Goal: Task Accomplishment & Management: Manage account settings

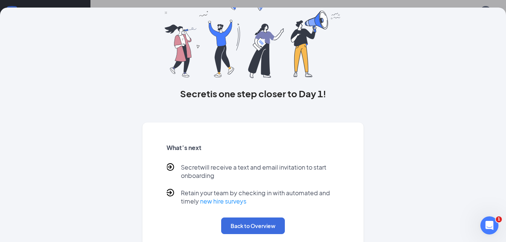
scroll to position [57, 0]
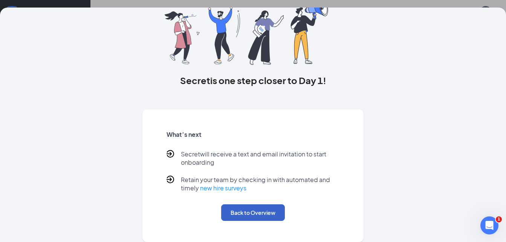
click at [253, 212] on button "Back to Overview" at bounding box center [253, 212] width 64 height 17
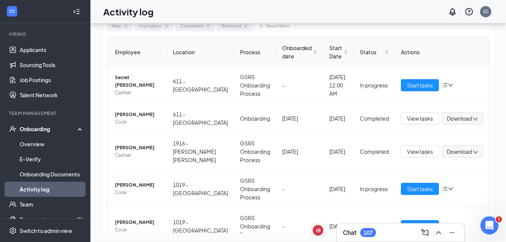
scroll to position [0, 0]
click at [52, 43] on link "Applicants" at bounding box center [52, 49] width 64 height 15
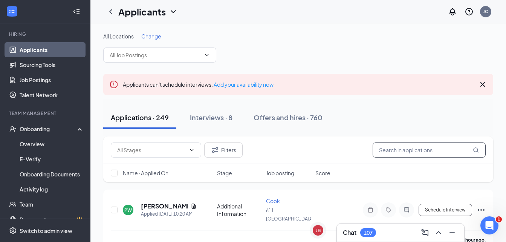
click at [390, 154] on input "text" at bounding box center [428, 149] width 113 height 15
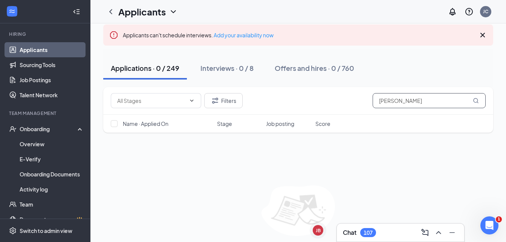
scroll to position [75, 0]
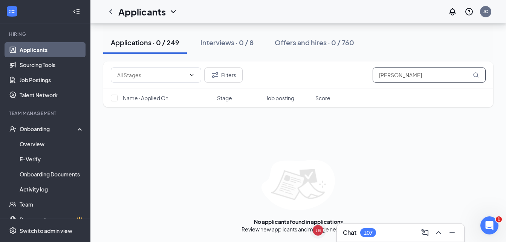
type input "[PERSON_NAME]"
click at [84, 46] on div "Home Messages Scheduling Reporting Hiring Applicants Sourcing Tools Job Posting…" at bounding box center [45, 129] width 90 height 346
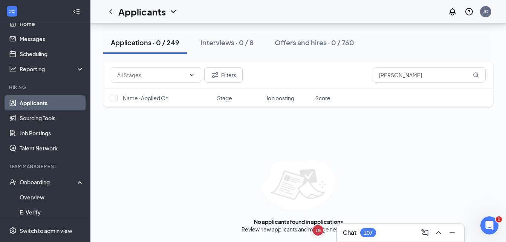
scroll to position [0, 0]
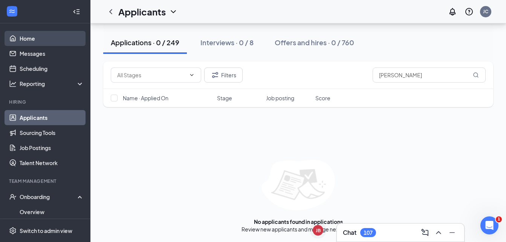
click at [56, 42] on link "Home" at bounding box center [52, 38] width 64 height 15
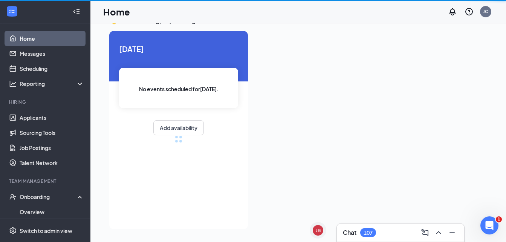
scroll to position [16, 0]
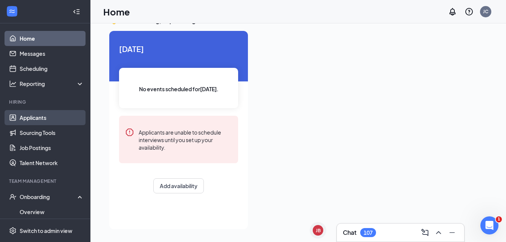
click at [49, 114] on link "Applicants" at bounding box center [52, 117] width 64 height 15
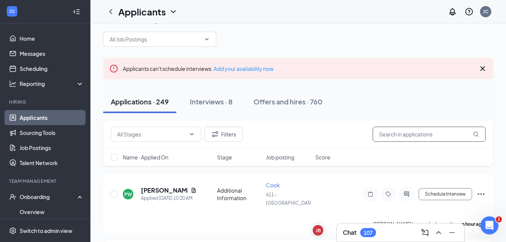
click at [418, 131] on input "text" at bounding box center [428, 133] width 113 height 15
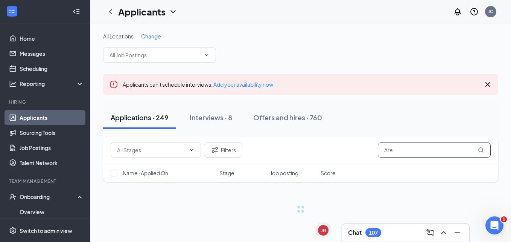
click at [418, 131] on div "Applications · 249 Interviews · 8 Offers and hires · 760" at bounding box center [300, 118] width 395 height 38
click at [419, 148] on input "Are" at bounding box center [434, 149] width 113 height 15
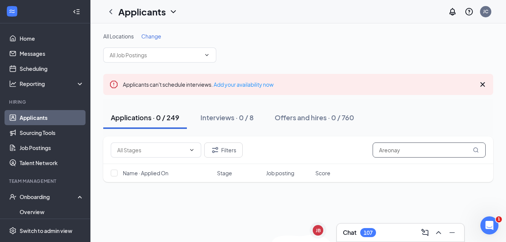
type input "Areonay"
click at [359, 206] on div "Filters Areonay Name · Applied On Stage Job posting Score No applicants found i…" at bounding box center [298, 221] width 390 height 171
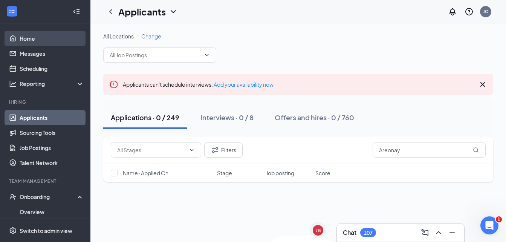
click at [52, 44] on link "Home" at bounding box center [52, 38] width 64 height 15
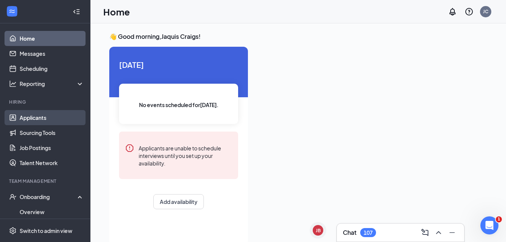
click at [61, 116] on link "Applicants" at bounding box center [52, 117] width 64 height 15
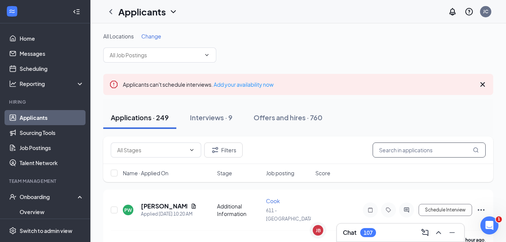
click at [376, 146] on input "text" at bounding box center [428, 149] width 113 height 15
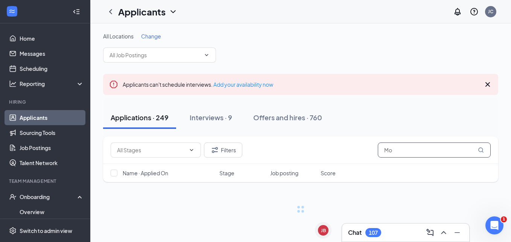
type input "M"
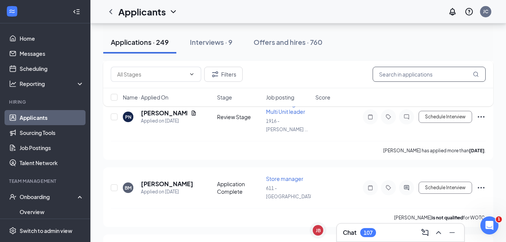
scroll to position [943, 0]
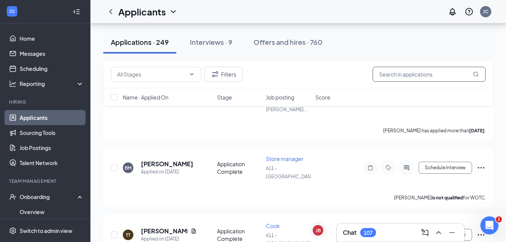
click at [443, 78] on input "text" at bounding box center [428, 74] width 113 height 15
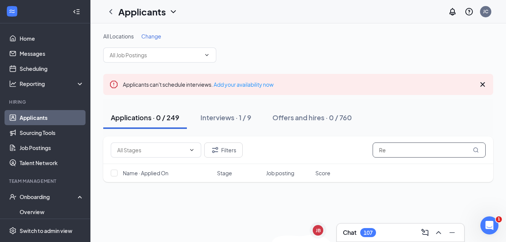
type input "R"
type input "M"
type input "[PERSON_NAME]"
click at [317, 116] on div "Offers and hires · 0 / 760" at bounding box center [311, 117] width 79 height 9
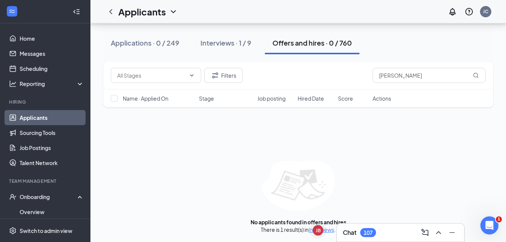
scroll to position [75, 0]
click at [434, 74] on input "[PERSON_NAME]" at bounding box center [428, 74] width 113 height 15
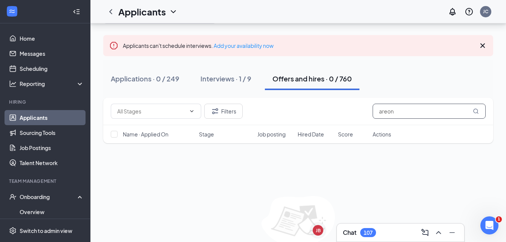
scroll to position [45, 0]
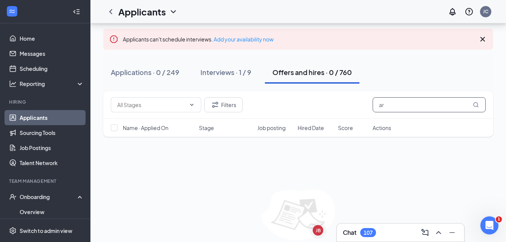
type input "a"
click at [401, 84] on div "Applications · 0 / 249 Interviews · 1 / 9 Offers and hires · 0 / 760" at bounding box center [298, 72] width 390 height 23
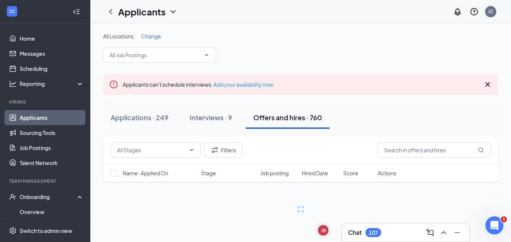
click at [401, 125] on div "Applications · 249 Interviews · 9 Offers and hires · 760" at bounding box center [300, 117] width 395 height 23
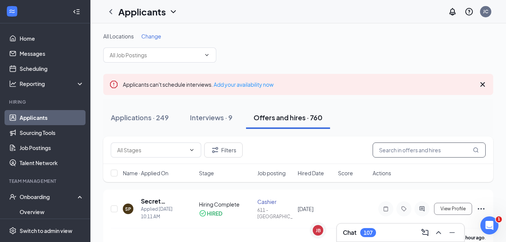
click at [441, 147] on input "text" at bounding box center [428, 149] width 113 height 15
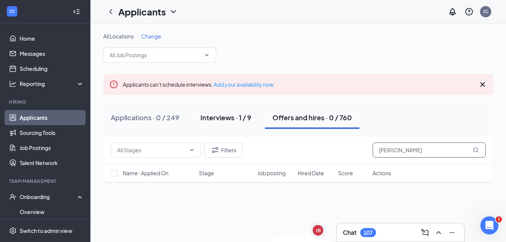
type input "[PERSON_NAME]"
click at [229, 119] on div "Interviews · 1 / 9" at bounding box center [225, 117] width 51 height 9
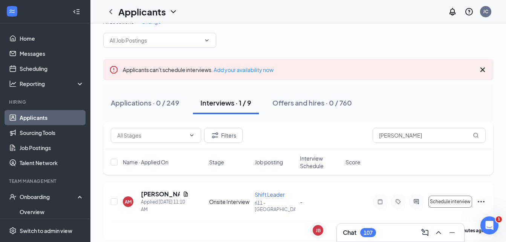
scroll to position [21, 0]
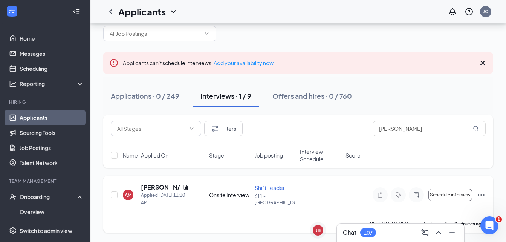
click at [267, 189] on span "Shift Leader" at bounding box center [269, 187] width 30 height 7
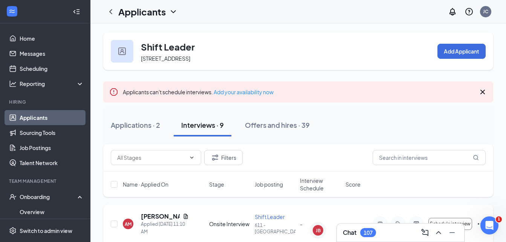
click at [478, 222] on icon "Ellipses" at bounding box center [480, 223] width 9 height 9
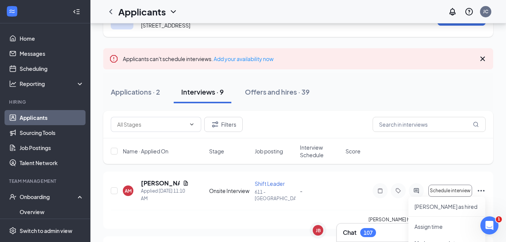
scroll to position [38, 0]
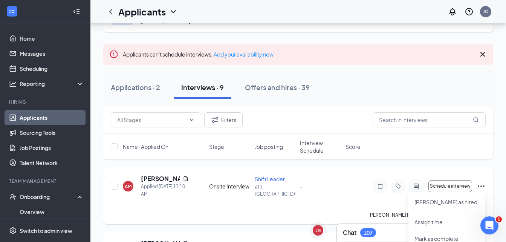
click at [479, 183] on icon "Ellipses" at bounding box center [480, 185] width 9 height 9
click at [442, 201] on p "[PERSON_NAME] as hired" at bounding box center [446, 202] width 65 height 8
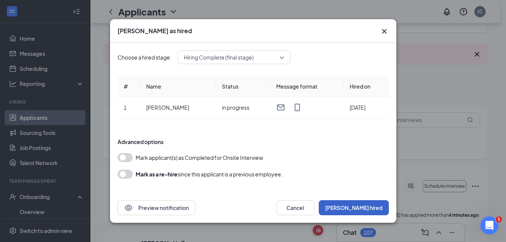
click at [373, 208] on button "[PERSON_NAME] hired" at bounding box center [353, 207] width 70 height 15
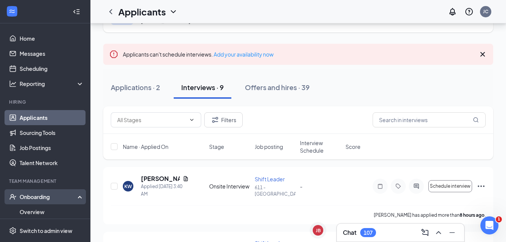
click at [68, 192] on div "Onboarding" at bounding box center [45, 196] width 90 height 15
drag, startPoint x: 68, startPoint y: 192, endPoint x: 86, endPoint y: 190, distance: 18.2
click at [86, 190] on div "Home Messages Scheduling Reporting Hiring Applicants Sourcing Tools Job Posting…" at bounding box center [45, 121] width 90 height 242
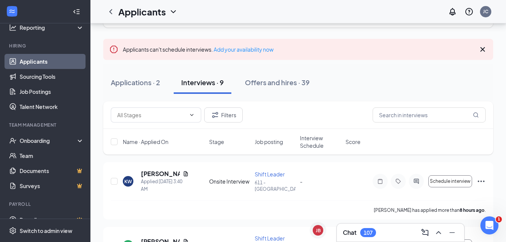
scroll to position [60, 0]
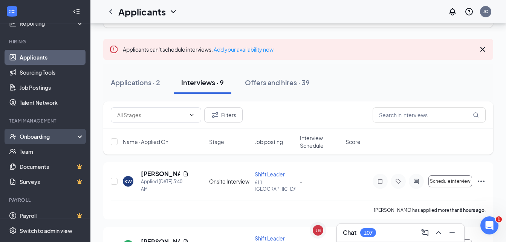
click at [47, 140] on div "Onboarding" at bounding box center [49, 137] width 58 height 8
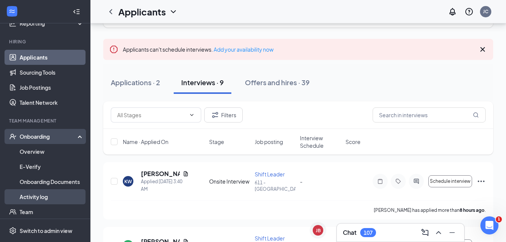
click at [39, 195] on link "Activity log" at bounding box center [52, 196] width 64 height 15
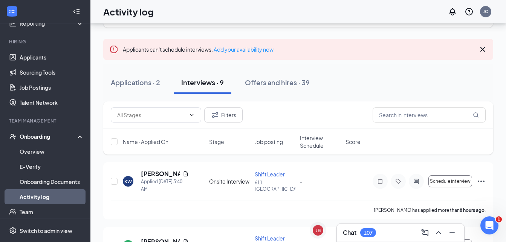
scroll to position [34, 0]
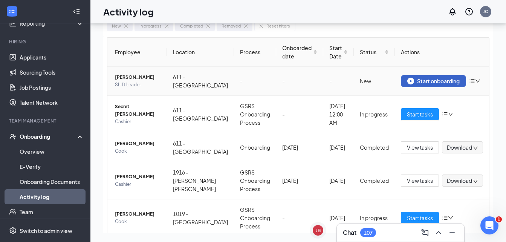
click at [410, 81] on div "Start onboarding" at bounding box center [433, 81] width 52 height 7
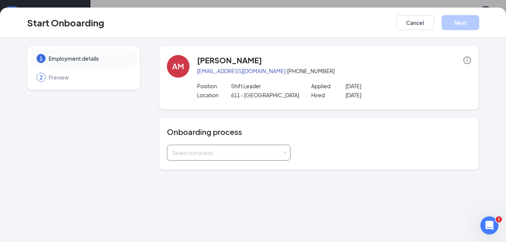
click at [285, 150] on div "Select a process" at bounding box center [229, 152] width 114 height 15
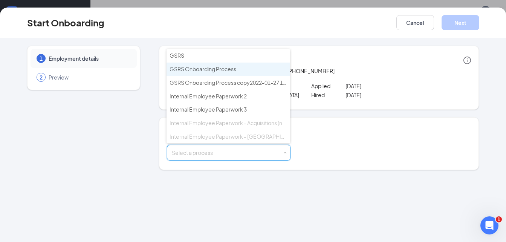
click at [256, 66] on li "GSRS Onboarding Process" at bounding box center [227, 69] width 123 height 14
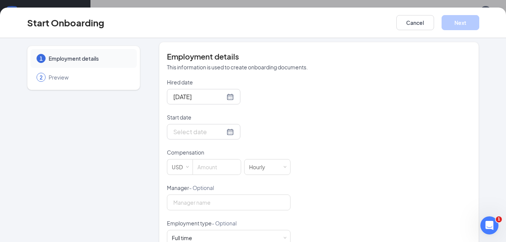
scroll to position [161, 0]
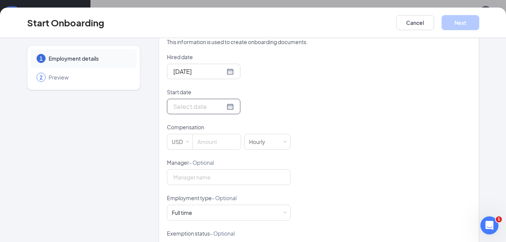
click at [173, 103] on input "Start date" at bounding box center [199, 106] width 52 height 9
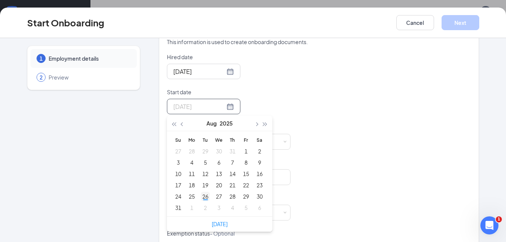
click at [201, 196] on div "26" at bounding box center [205, 196] width 9 height 9
type input "A"
type input "[DATE]"
click at [201, 194] on div "26" at bounding box center [205, 196] width 9 height 9
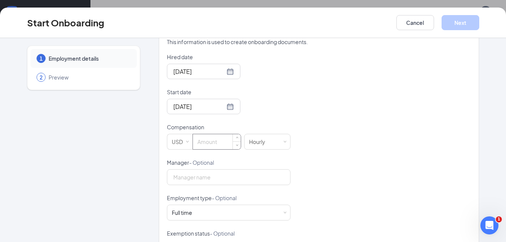
click at [218, 141] on input at bounding box center [217, 141] width 48 height 15
type input "16"
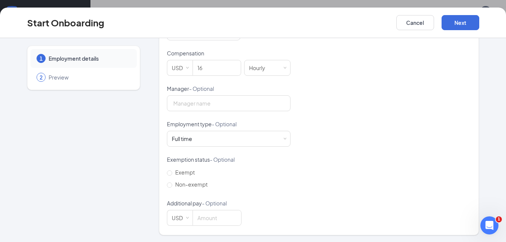
scroll to position [235, 0]
click at [167, 168] on label "Exempt" at bounding box center [189, 171] width 44 height 12
click at [167, 169] on input "Exempt" at bounding box center [169, 171] width 5 height 5
radio input "true"
click at [465, 23] on button "Next" at bounding box center [460, 22] width 38 height 15
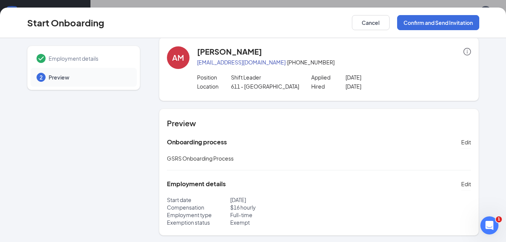
scroll to position [0, 0]
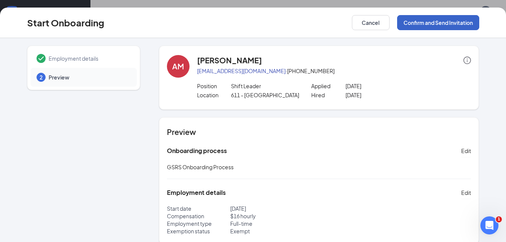
click at [464, 26] on button "Confirm and Send Invitation" at bounding box center [438, 22] width 82 height 15
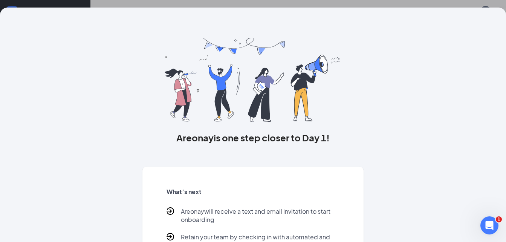
scroll to position [44, 0]
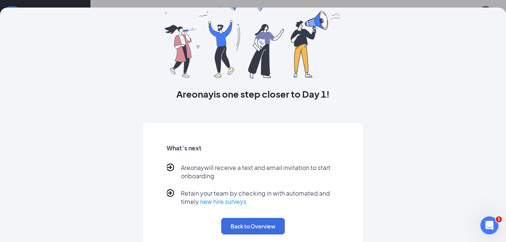
drag, startPoint x: 457, startPoint y: 22, endPoint x: 209, endPoint y: 21, distance: 248.9
click at [209, 21] on img at bounding box center [253, 36] width 177 height 84
click at [247, 221] on button "Back to Overview" at bounding box center [253, 226] width 64 height 17
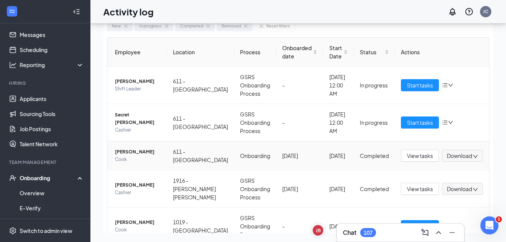
scroll to position [17, 0]
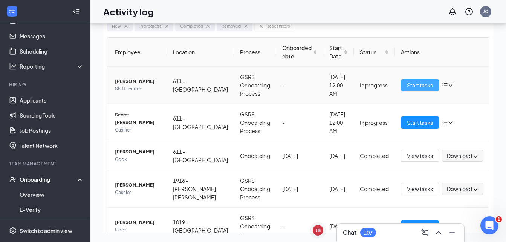
click at [413, 82] on span "Start tasks" at bounding box center [420, 85] width 26 height 8
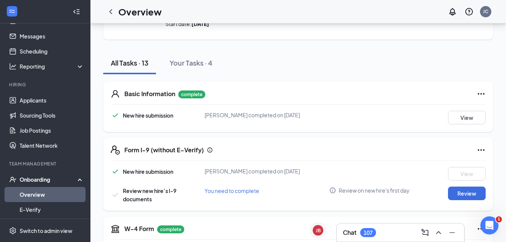
click at [351, 146] on div "Form I-9 (without E-Verify)" at bounding box center [304, 149] width 361 height 9
click at [462, 104] on div "Basic Information complete New hire submission [PERSON_NAME] completed on [DATE…" at bounding box center [298, 107] width 390 height 50
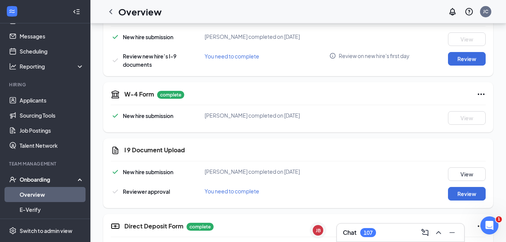
scroll to position [192, 0]
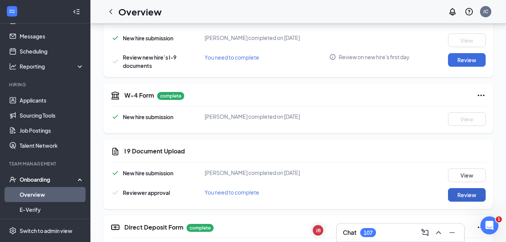
click at [472, 194] on button "Review" at bounding box center [467, 195] width 38 height 14
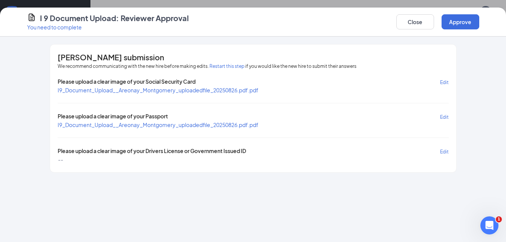
click at [445, 79] on button "Edit" at bounding box center [444, 82] width 9 height 9
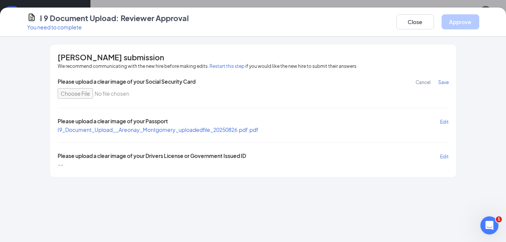
click at [419, 82] on span "Cancel" at bounding box center [422, 82] width 15 height 6
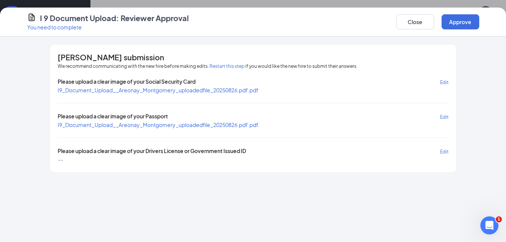
click at [241, 89] on span "I9_Document_Upload__Areonay_Montgomery_uploadedfile_20250826.pdf.pdf" at bounding box center [158, 90] width 201 height 7
click at [112, 127] on span "I9_Document_Upload__Areonay_Montgomery_uploadedfile_20250826.pdf.pdf" at bounding box center [158, 124] width 201 height 7
click at [469, 29] on button "Approve" at bounding box center [460, 21] width 38 height 15
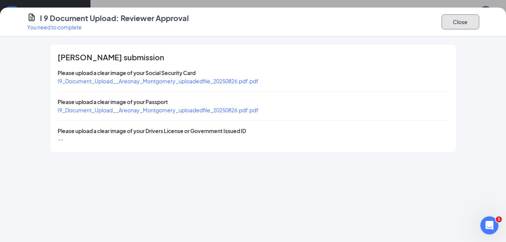
click at [470, 26] on button "Close" at bounding box center [460, 21] width 38 height 15
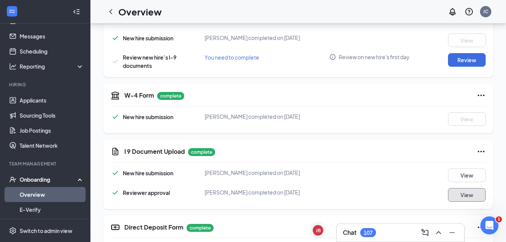
click at [463, 196] on button "View" at bounding box center [467, 195] width 38 height 14
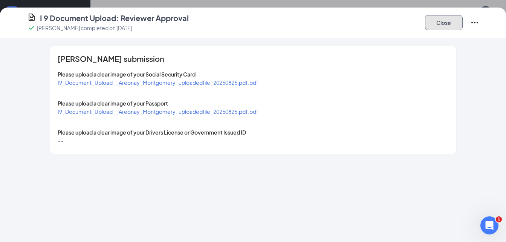
click at [443, 26] on button "Close" at bounding box center [444, 22] width 38 height 15
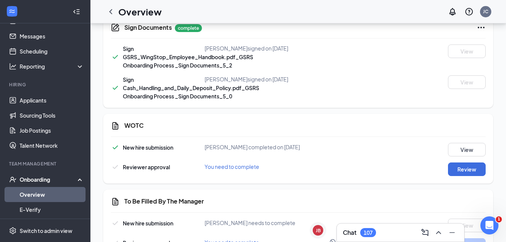
scroll to position [448, 0]
click at [462, 167] on button "Review" at bounding box center [467, 169] width 38 height 14
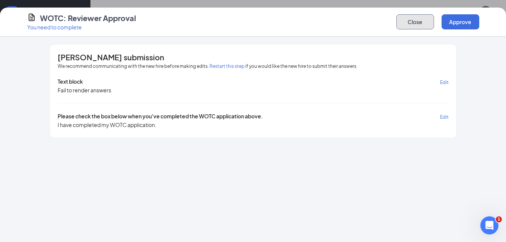
click at [413, 19] on button "Close" at bounding box center [415, 21] width 38 height 15
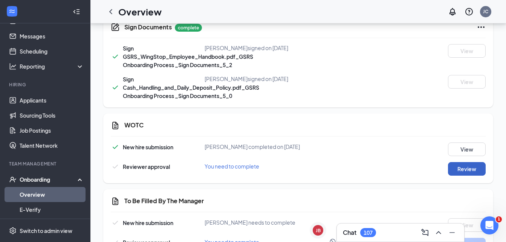
click at [463, 169] on button "Review" at bounding box center [467, 169] width 38 height 14
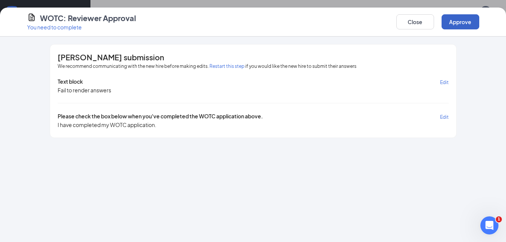
click at [459, 24] on button "Approve" at bounding box center [460, 21] width 38 height 15
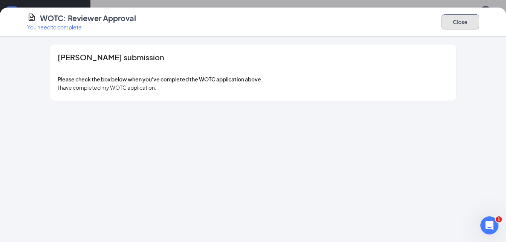
click at [457, 21] on button "Close" at bounding box center [460, 21] width 38 height 15
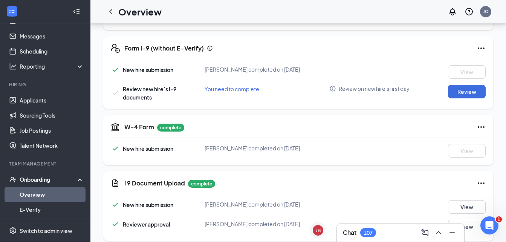
scroll to position [161, 0]
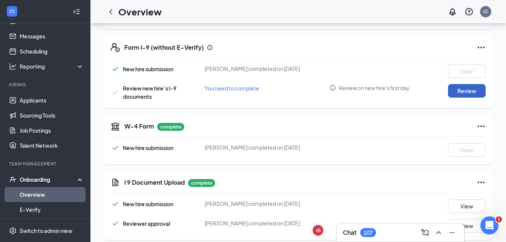
click at [475, 91] on button "Review" at bounding box center [467, 91] width 38 height 14
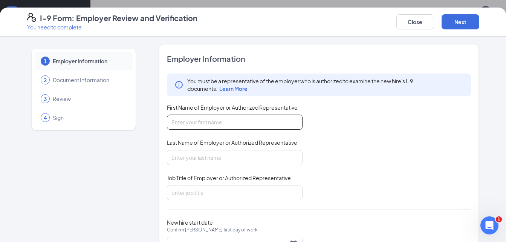
click at [287, 122] on input "First Name of Employer or Authorized Representative" at bounding box center [235, 121] width 136 height 15
click at [285, 120] on input "First Name of Employer or Authorized Representative" at bounding box center [235, 121] width 136 height 15
type input "[PERSON_NAME]"
click at [327, 125] on div "You must be a representative of the employer who is authorized to examine the n…" at bounding box center [319, 136] width 304 height 126
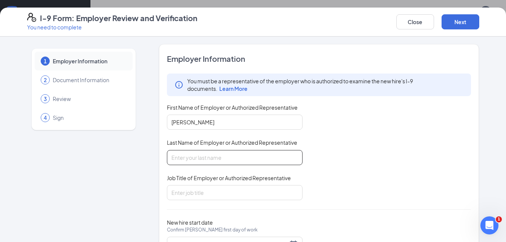
click at [280, 152] on input "Last Name of Employer or Authorized Representative" at bounding box center [235, 157] width 136 height 15
type input "[PERSON_NAME]"
click at [241, 184] on div "Job Title of Employer or Authorized Representative" at bounding box center [235, 179] width 136 height 11
click at [241, 192] on input "Job Title of Employer or Authorized Representative" at bounding box center [235, 192] width 136 height 15
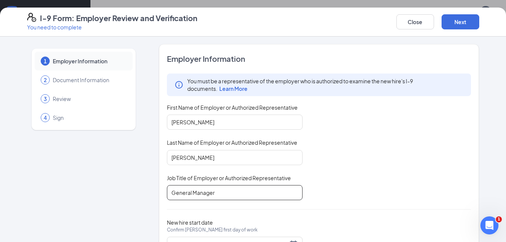
type input "General Manager"
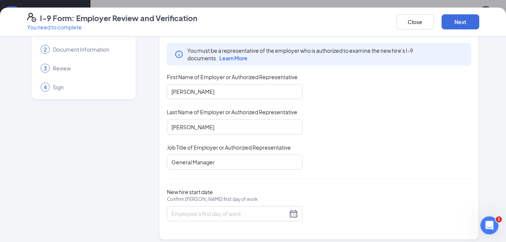
scroll to position [36, 0]
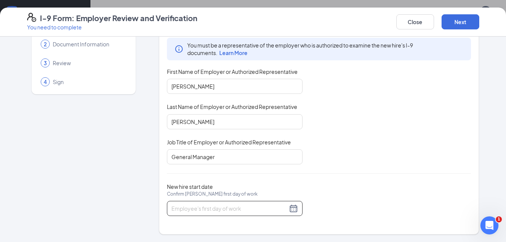
click at [229, 213] on div at bounding box center [235, 208] width 136 height 15
type input "[DATE]"
click at [466, 15] on button "Next" at bounding box center [460, 21] width 38 height 15
click at [238, 206] on input "New hire start date Confirm [PERSON_NAME] first day of work" at bounding box center [229, 208] width 116 height 8
type input "[DATE]"
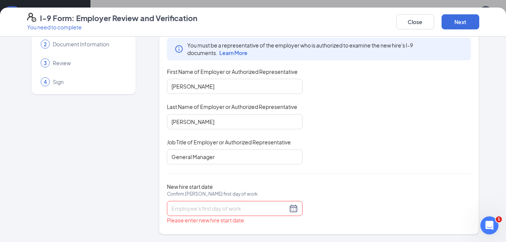
click at [244, 202] on div at bounding box center [235, 208] width 136 height 15
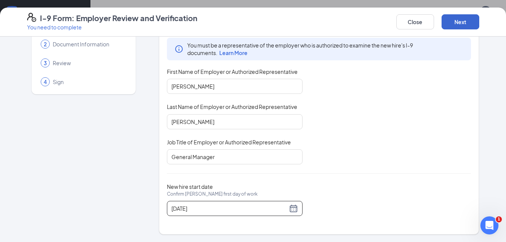
type input "[DATE]"
click at [465, 26] on button "Next" at bounding box center [460, 21] width 38 height 15
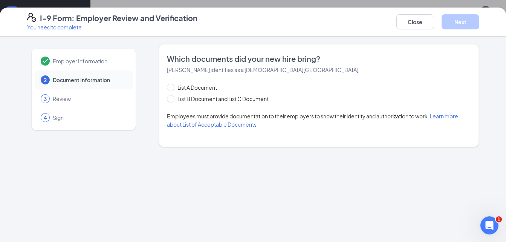
scroll to position [0, 0]
click at [172, 98] on span at bounding box center [171, 99] width 8 height 8
click at [172, 98] on input "List B Document and List C Document" at bounding box center [169, 97] width 5 height 5
radio input "true"
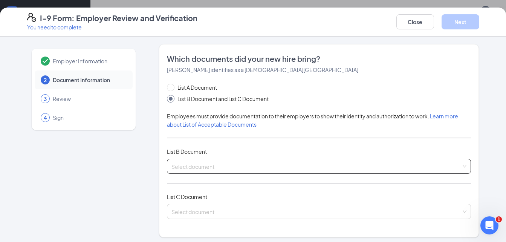
click at [238, 163] on input "search" at bounding box center [316, 164] width 290 height 11
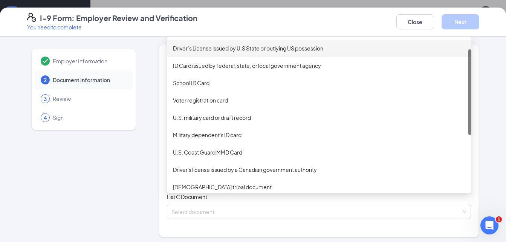
scroll to position [114, 0]
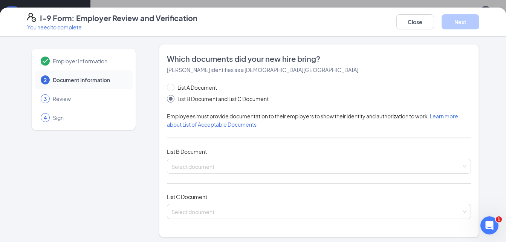
click at [140, 180] on div "Employer Information 2 Document Information 3 Review 4 Sign Which documents did…" at bounding box center [253, 239] width 452 height 390
click at [169, 86] on span at bounding box center [171, 88] width 8 height 8
click at [169, 86] on input "List A Document" at bounding box center [169, 86] width 5 height 5
radio input "true"
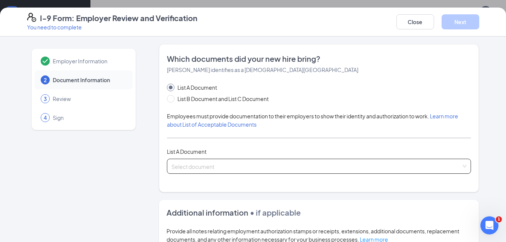
click at [239, 170] on span at bounding box center [316, 166] width 290 height 14
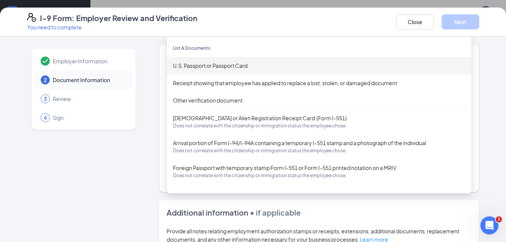
click at [226, 66] on div "U.S. Passport or Passport Card" at bounding box center [319, 65] width 292 height 8
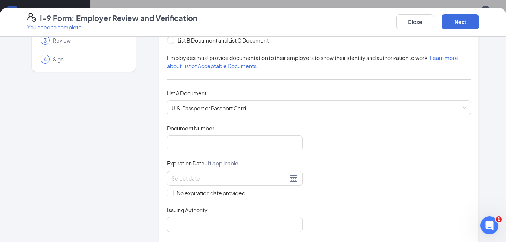
scroll to position [0, 0]
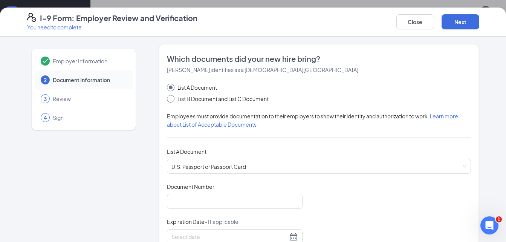
click at [241, 101] on span "List B Document and List C Document" at bounding box center [222, 98] width 97 height 8
click at [172, 100] on input "List B Document and List C Document" at bounding box center [169, 97] width 5 height 5
radio input "true"
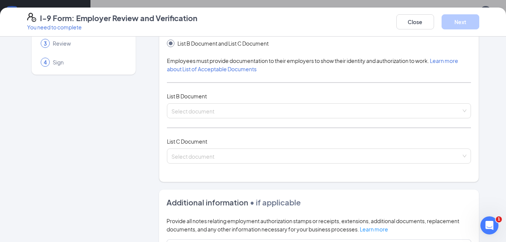
scroll to position [63, 0]
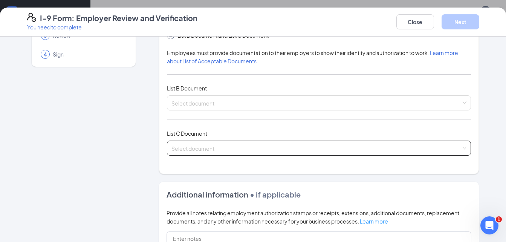
click at [460, 148] on div "Select document List C Documents Unrestricted Social Security Card Certificatio…" at bounding box center [319, 147] width 304 height 15
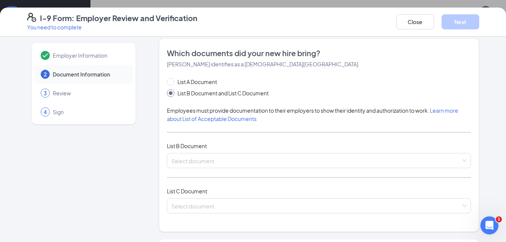
scroll to position [0, 0]
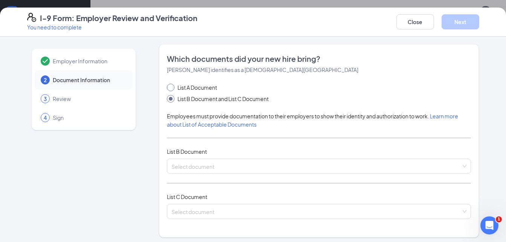
click at [202, 89] on span "List A Document" at bounding box center [197, 87] width 46 height 8
click at [172, 89] on input "List A Document" at bounding box center [169, 86] width 5 height 5
radio input "true"
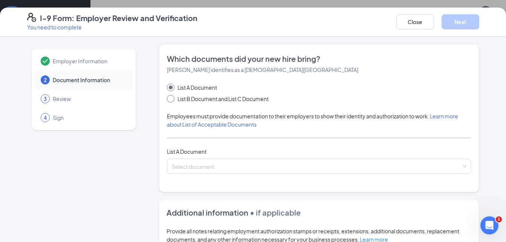
click at [250, 97] on span "List B Document and List C Document" at bounding box center [222, 98] width 97 height 8
click at [172, 97] on input "List B Document and List C Document" at bounding box center [169, 97] width 5 height 5
radio input "true"
radio input "false"
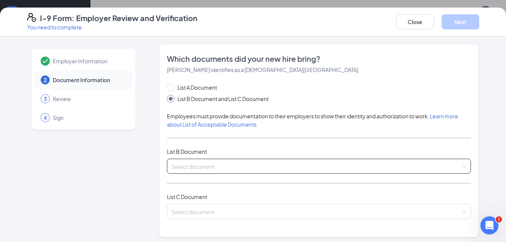
click at [461, 163] on div "Select document List B Documents Driver’s License issued by U.S State or outlyi…" at bounding box center [319, 165] width 304 height 15
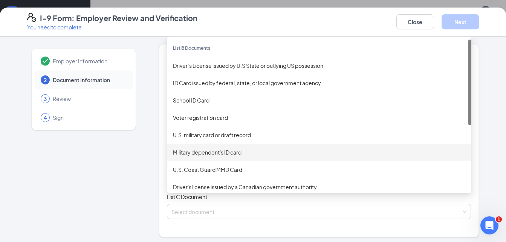
click at [468, 154] on div at bounding box center [469, 115] width 3 height 151
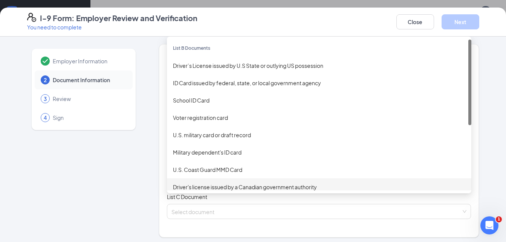
click at [463, 180] on div "Driver's license issued by a Canadian government authority" at bounding box center [319, 186] width 304 height 17
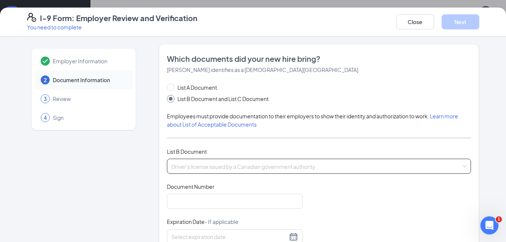
scroll to position [5, 0]
click at [462, 168] on div "Driver's license issued by a Canadian government authority U.S. Coast Guard MMD…" at bounding box center [319, 165] width 304 height 15
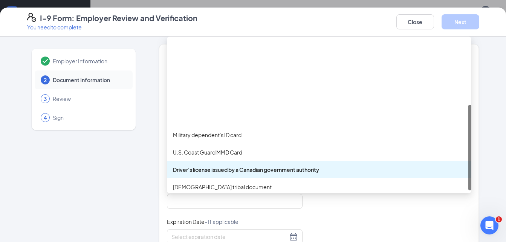
scroll to position [114, 0]
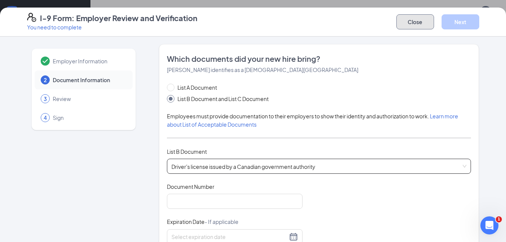
click at [416, 25] on button "Close" at bounding box center [415, 21] width 38 height 15
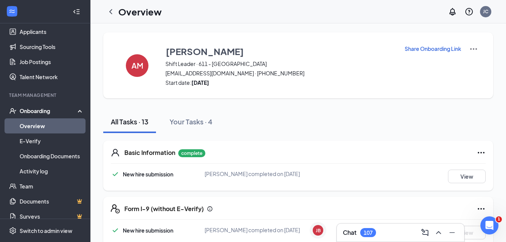
scroll to position [86, 0]
click at [49, 166] on link "Activity log" at bounding box center [52, 170] width 64 height 15
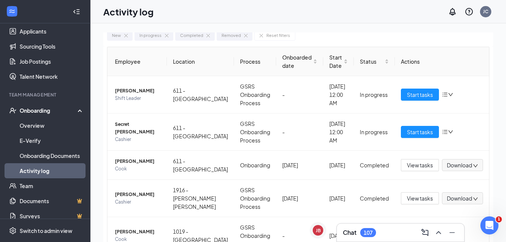
scroll to position [26, 0]
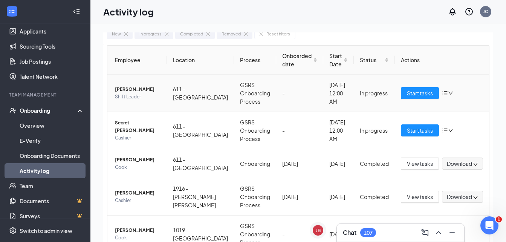
click at [442, 91] on icon "bars" at bounding box center [444, 93] width 5 height 4
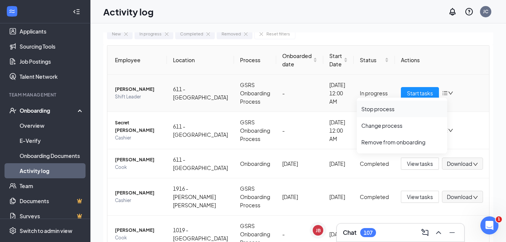
click at [387, 105] on div "Stop process" at bounding box center [401, 109] width 81 height 8
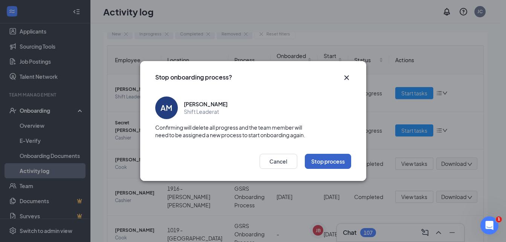
click at [339, 157] on button "Stop process" at bounding box center [328, 161] width 46 height 15
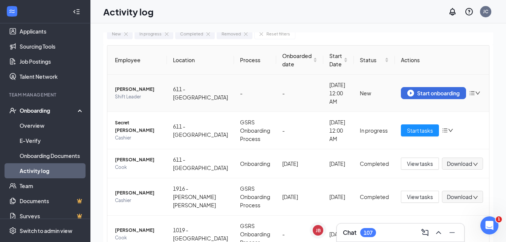
click at [469, 90] on icon "bars" at bounding box center [472, 93] width 6 height 6
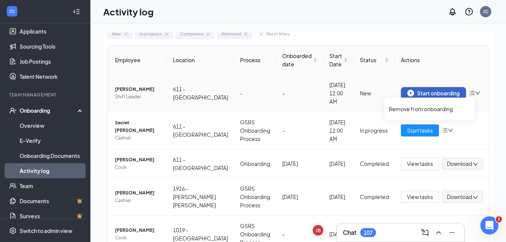
click at [434, 88] on button "Start onboarding" at bounding box center [433, 93] width 65 height 12
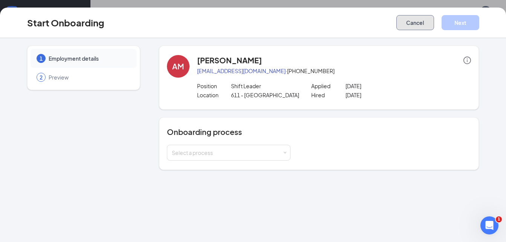
click at [407, 16] on button "Cancel" at bounding box center [415, 22] width 38 height 15
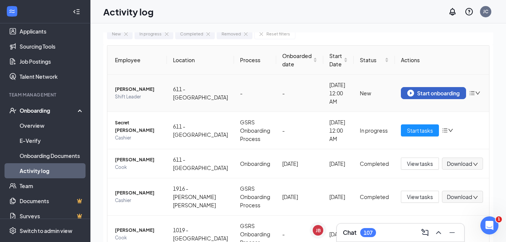
click at [437, 94] on div "Start onboarding" at bounding box center [433, 93] width 52 height 7
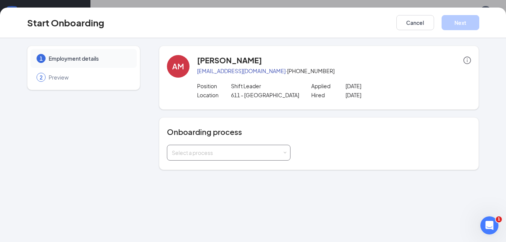
click at [246, 148] on div "Select a process" at bounding box center [229, 152] width 114 height 15
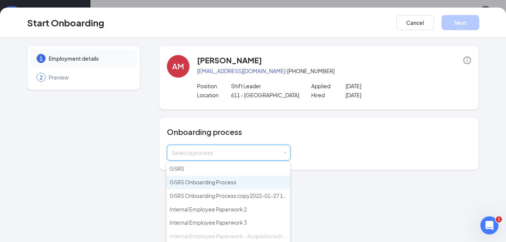
click at [246, 181] on li "GSRS Onboarding Process" at bounding box center [227, 182] width 123 height 14
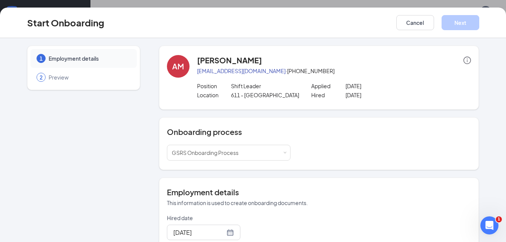
scroll to position [178, 0]
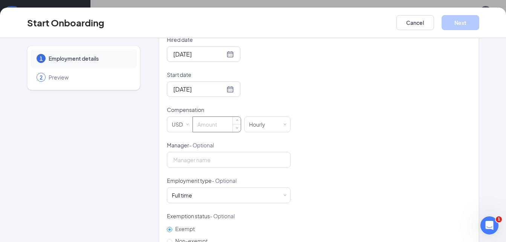
click at [225, 121] on input at bounding box center [217, 124] width 48 height 15
type input "16"
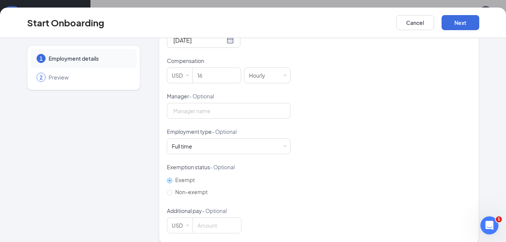
scroll to position [235, 0]
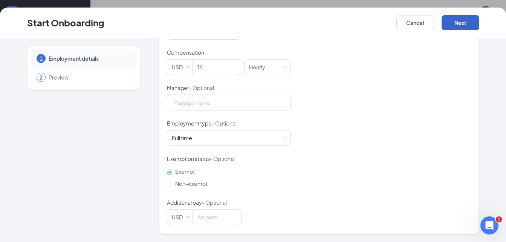
click at [469, 21] on button "Next" at bounding box center [460, 22] width 38 height 15
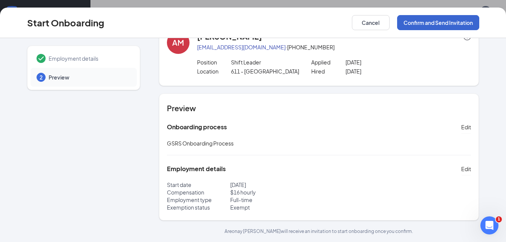
scroll to position [24, 0]
click at [469, 21] on button "Confirm and Send Invitation" at bounding box center [438, 22] width 82 height 15
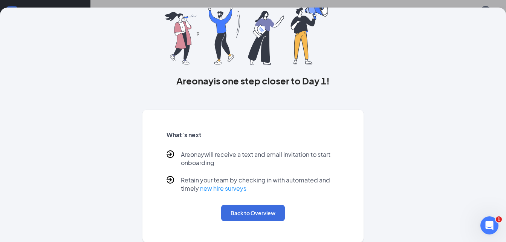
scroll to position [57, 0]
click at [229, 206] on button "Back to Overview" at bounding box center [253, 212] width 64 height 17
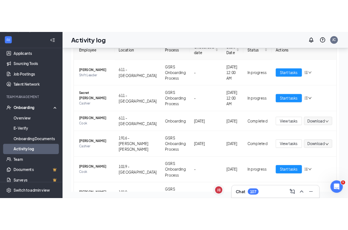
scroll to position [0, 0]
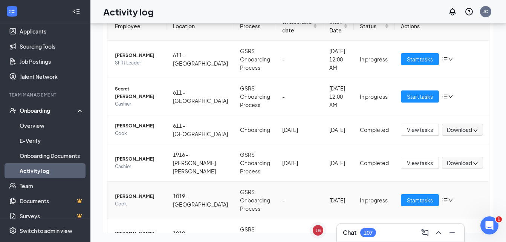
click at [234, 206] on td "GSRS Onboarding Process" at bounding box center [255, 199] width 42 height 37
click at [486, 54] on div "Employee Location Process Onboarded date Start Date Status Actions [PERSON_NAME…" at bounding box center [298, 218] width 390 height 414
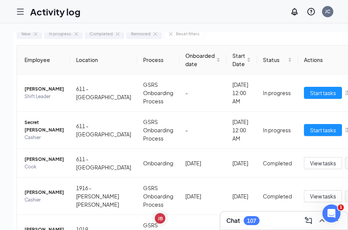
scroll to position [45, 0]
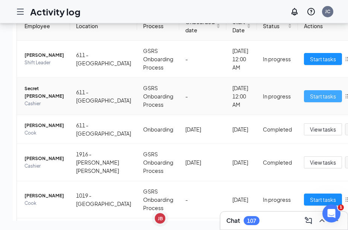
click at [317, 92] on span "Start tasks" at bounding box center [323, 96] width 26 height 8
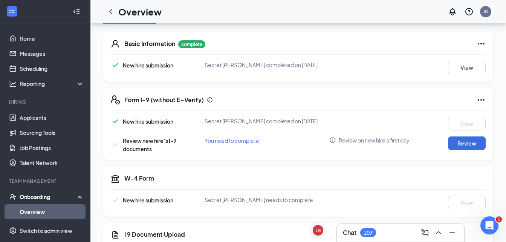
scroll to position [136, 0]
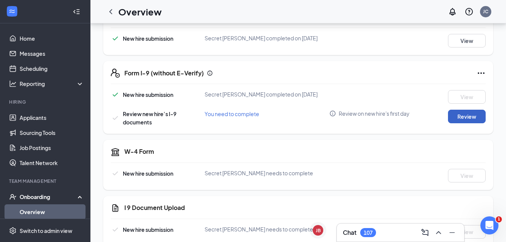
click at [461, 117] on button "Review" at bounding box center [467, 117] width 38 height 14
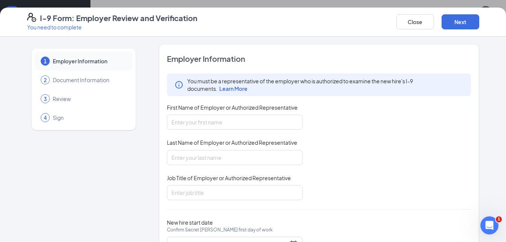
click at [305, 104] on div "You must be a representative of the employer who is authorized to examine the n…" at bounding box center [319, 136] width 304 height 126
click at [259, 116] on input "First Name of Employer or Authorized Representative" at bounding box center [235, 121] width 136 height 15
click at [257, 120] on input "Briannab" at bounding box center [235, 121] width 136 height 15
type input "[PERSON_NAME]"
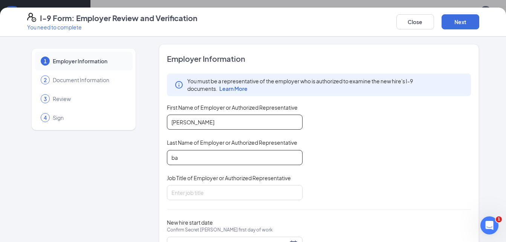
type input "[PERSON_NAME]"
type input "General Manager"
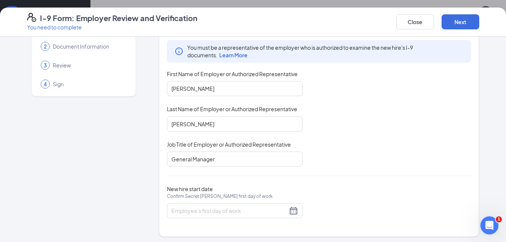
scroll to position [36, 0]
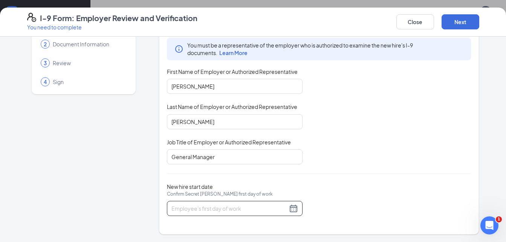
click at [192, 209] on input "New hire start date Confirm Secret L Phillips's first day of work" at bounding box center [229, 208] width 116 height 8
type input "[DATE]"
click at [471, 26] on button "Next" at bounding box center [460, 21] width 38 height 15
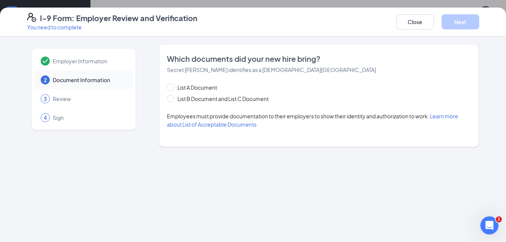
scroll to position [0, 0]
click at [172, 101] on span at bounding box center [171, 99] width 8 height 8
click at [172, 100] on input "List B Document and List C Document" at bounding box center [169, 97] width 5 height 5
radio input "true"
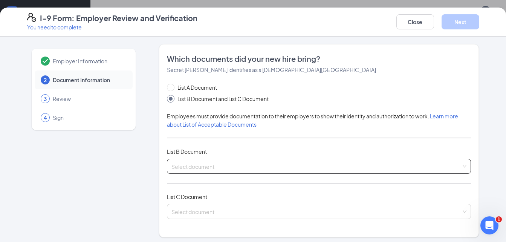
click at [305, 167] on input "search" at bounding box center [316, 164] width 290 height 11
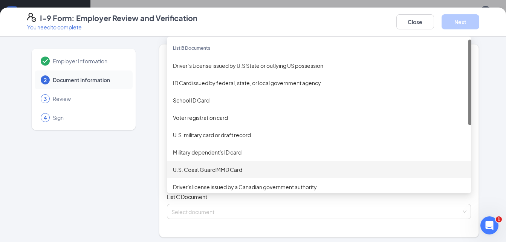
click at [111, 167] on div "Employer Information 2 Document Information 3 Review 4 Sign" at bounding box center [83, 239] width 113 height 390
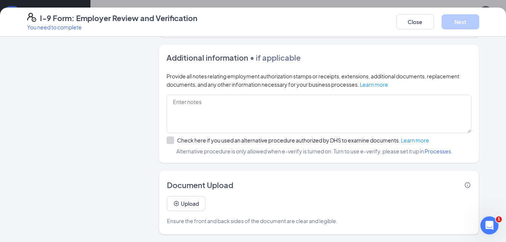
scroll to position [21, 0]
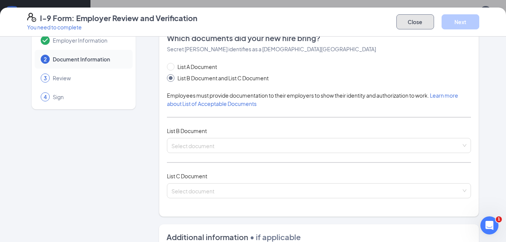
click at [421, 23] on button "Close" at bounding box center [415, 21] width 38 height 15
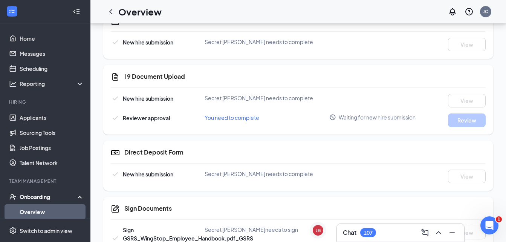
scroll to position [282, 0]
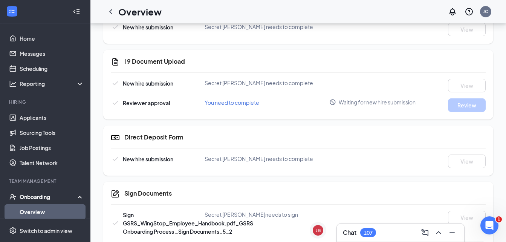
click at [339, 100] on span "Waiting for new hire submission" at bounding box center [376, 102] width 77 height 8
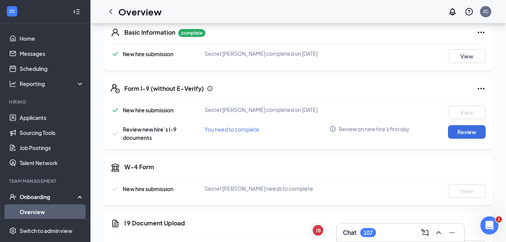
scroll to position [120, 0]
click at [467, 132] on button "Review" at bounding box center [467, 132] width 38 height 14
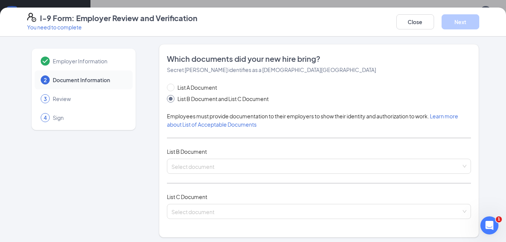
click at [72, 101] on span "Review" at bounding box center [89, 99] width 72 height 8
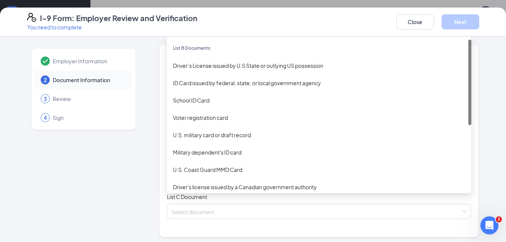
click at [184, 168] on div "Select document List B Documents Driver’s License issued by U.S State or outlyi…" at bounding box center [319, 165] width 304 height 15
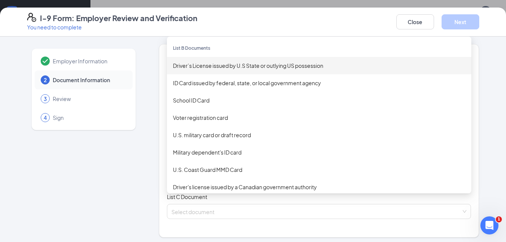
click at [489, 64] on div "Employer Information 2 Document Information 3 Review 4 Sign Which documents did…" at bounding box center [253, 239] width 482 height 390
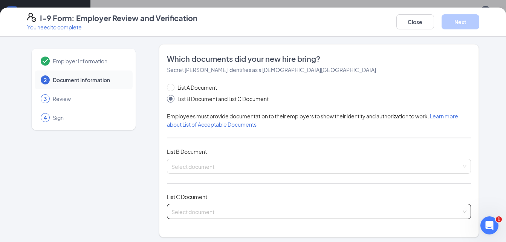
click at [321, 210] on input "search" at bounding box center [316, 209] width 290 height 11
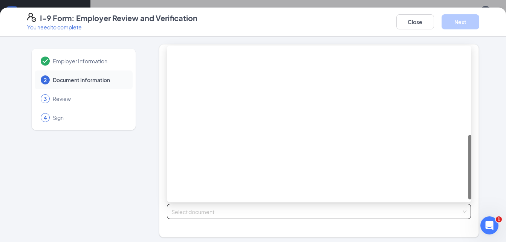
scroll to position [200, 0]
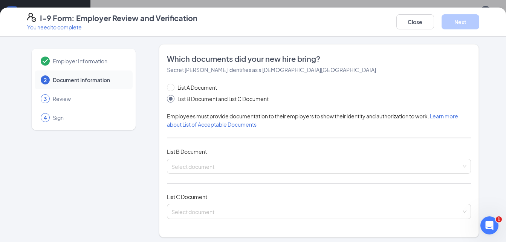
click at [101, 184] on div "Employer Information 2 Document Information 3 Review 4 Sign" at bounding box center [83, 239] width 113 height 390
click at [167, 87] on input "List A Document" at bounding box center [169, 86] width 5 height 5
radio input "true"
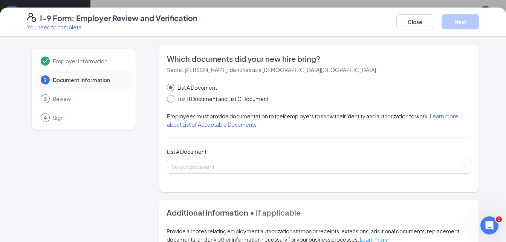
click at [171, 99] on span at bounding box center [171, 99] width 8 height 8
click at [171, 99] on input "List B Document and List C Document" at bounding box center [169, 97] width 5 height 5
radio input "true"
radio input "false"
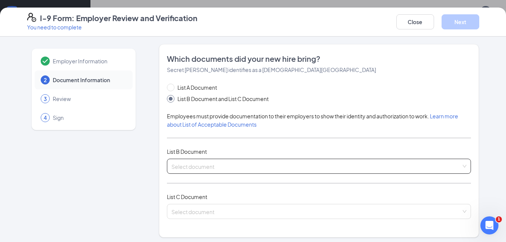
click at [201, 160] on div "Select document" at bounding box center [319, 165] width 304 height 15
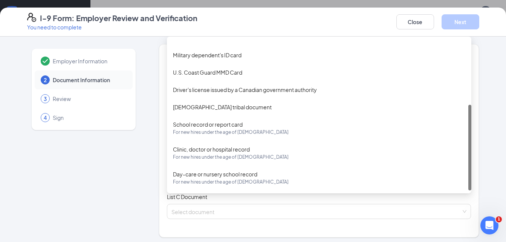
scroll to position [17, 0]
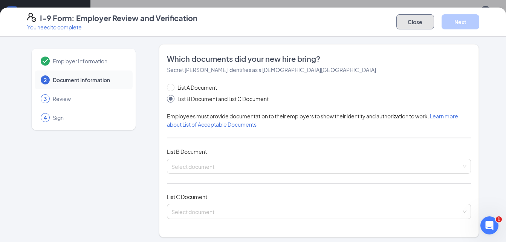
click at [402, 17] on button "Close" at bounding box center [415, 21] width 38 height 15
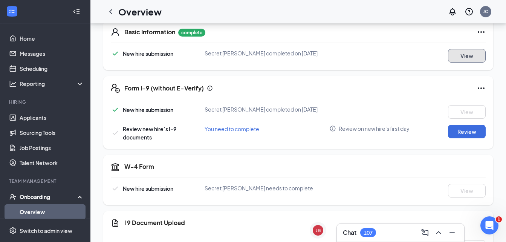
click at [458, 59] on button "View" at bounding box center [467, 56] width 38 height 14
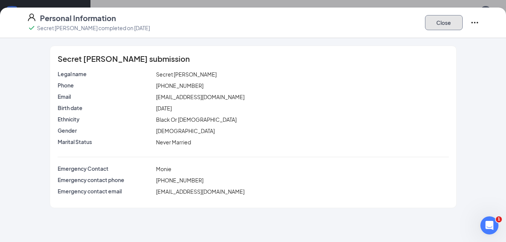
click at [448, 28] on button "Close" at bounding box center [444, 22] width 38 height 15
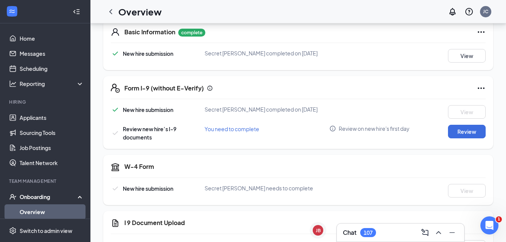
click at [227, 126] on span "You need to complete" at bounding box center [231, 128] width 55 height 7
click at [471, 133] on button "Review" at bounding box center [467, 132] width 38 height 14
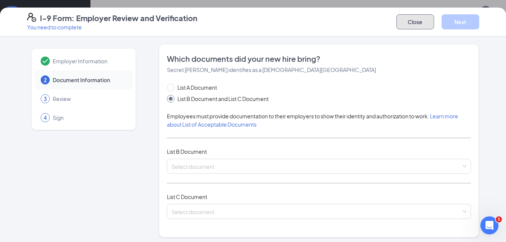
click at [423, 23] on button "Close" at bounding box center [415, 21] width 38 height 15
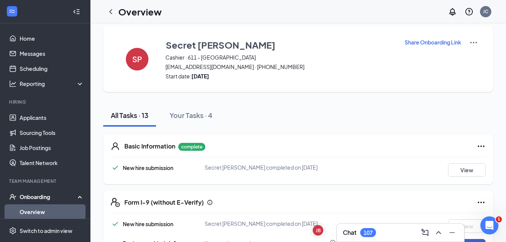
scroll to position [0, 0]
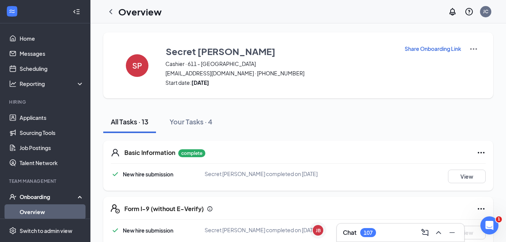
click at [472, 47] on img at bounding box center [473, 48] width 9 height 9
click at [411, 70] on div "Share Onboarding Link" at bounding box center [441, 65] width 74 height 42
click at [472, 48] on img at bounding box center [473, 48] width 9 height 9
